Goal: Navigation & Orientation: Find specific page/section

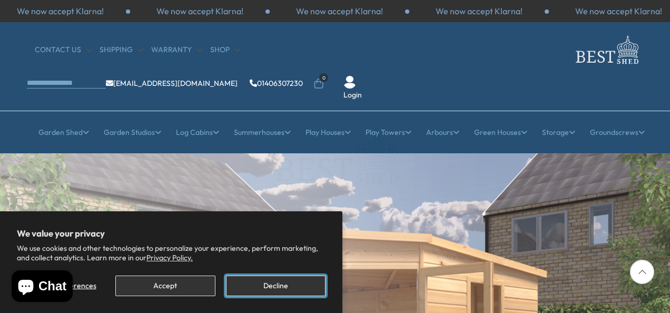
click at [267, 284] on button "Decline" at bounding box center [276, 285] width 100 height 21
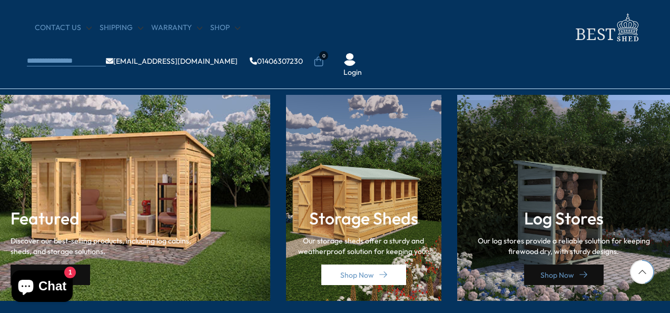
scroll to position [1475, 0]
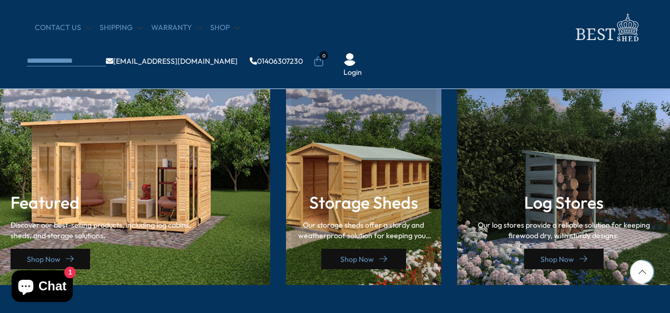
click at [379, 257] on icon at bounding box center [383, 259] width 8 height 8
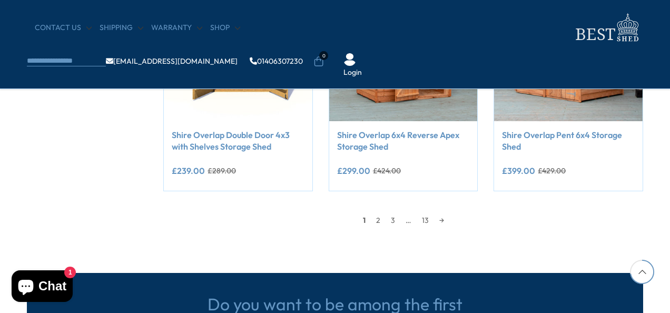
scroll to position [1053, 0]
